Goal: Task Accomplishment & Management: Manage account settings

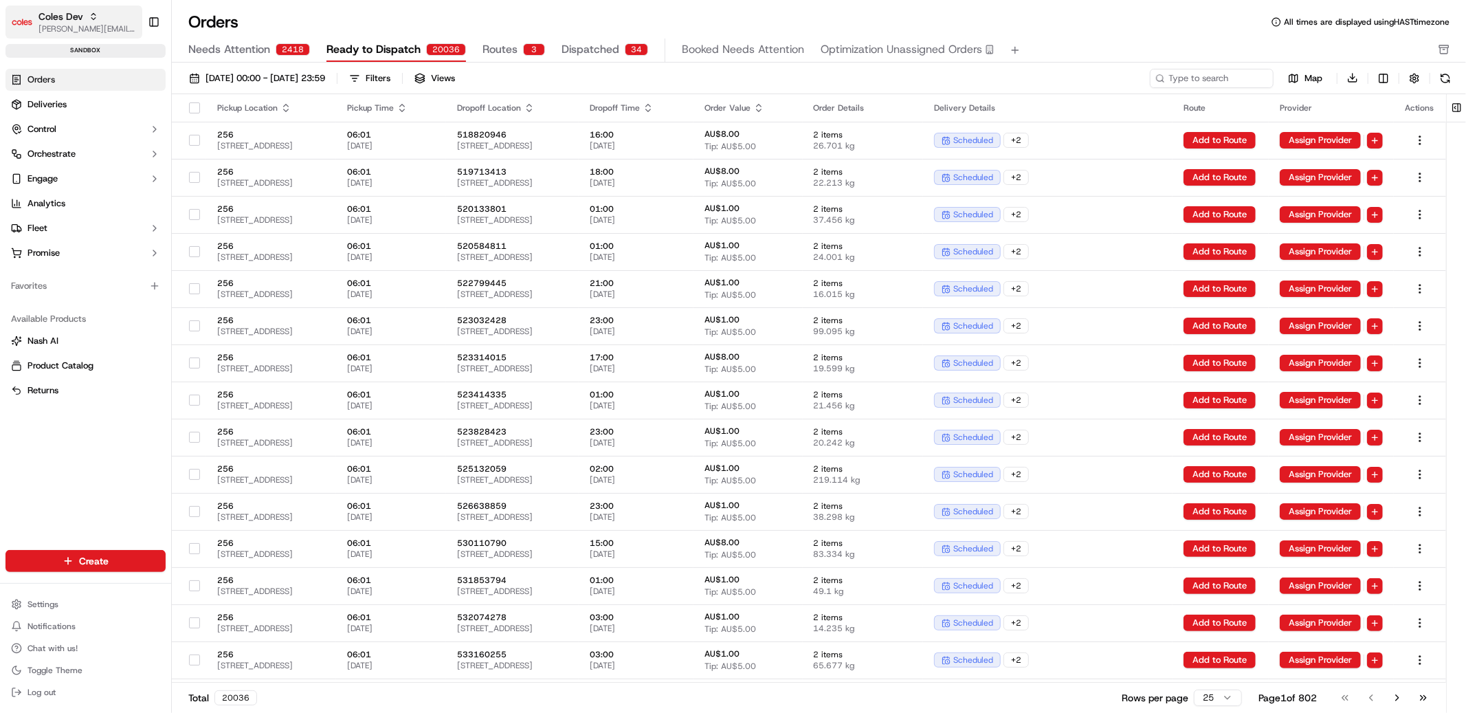
click at [41, 20] on span "Coles Dev" at bounding box center [60, 17] width 45 height 14
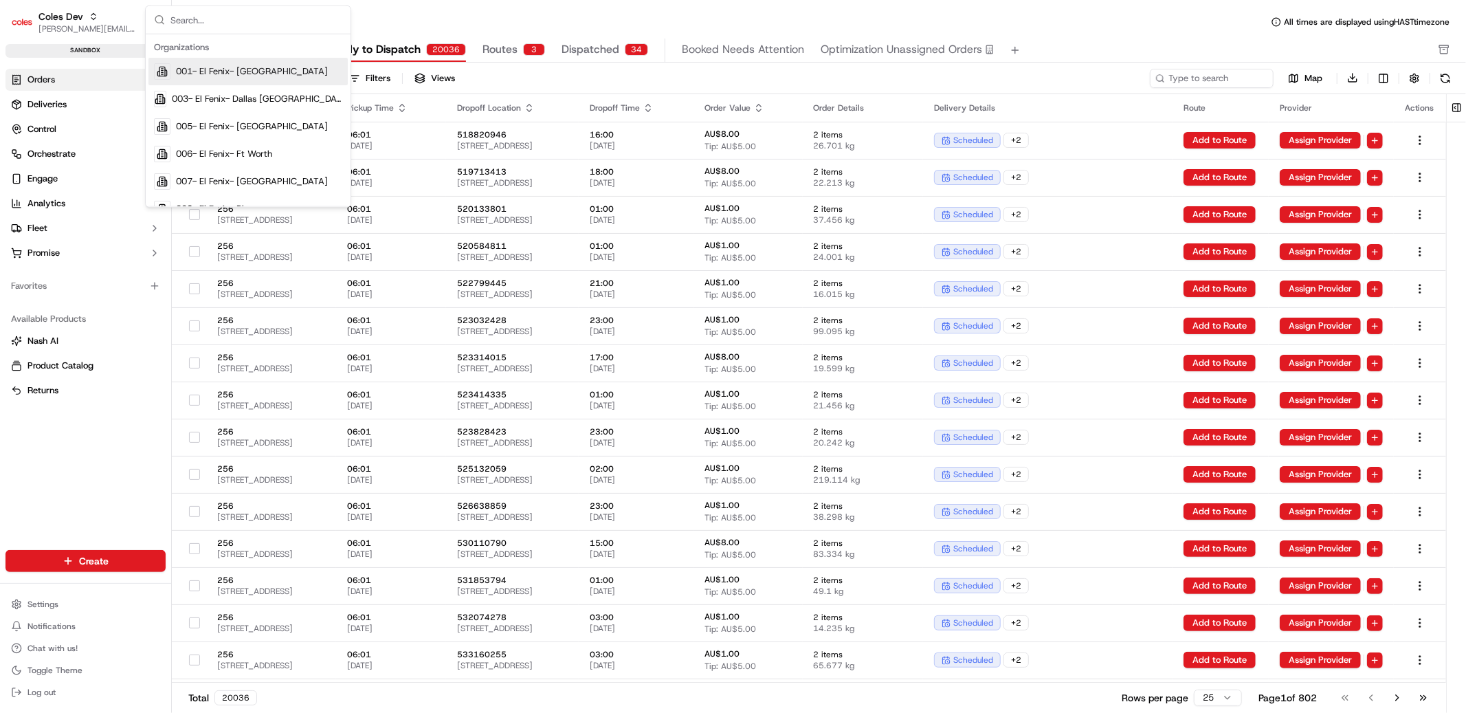
click at [212, 26] on input "text" at bounding box center [256, 19] width 172 height 27
